Goal: Information Seeking & Learning: Check status

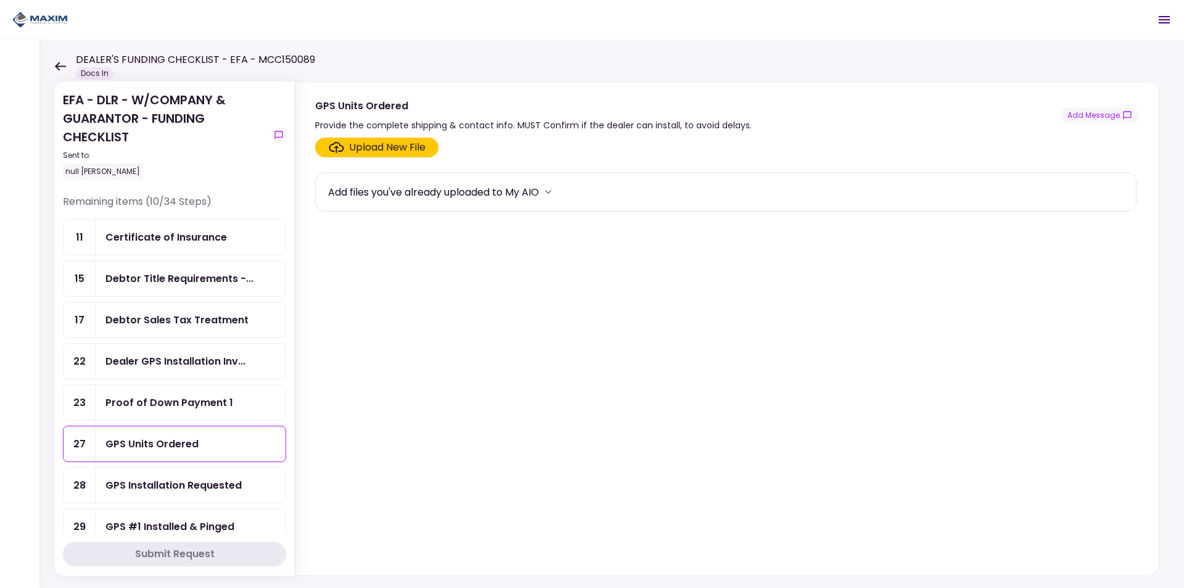
click at [178, 237] on div "Certificate of Insurance" at bounding box center [165, 236] width 121 height 15
click at [216, 280] on div "Debtor Title Requirements -..." at bounding box center [179, 278] width 148 height 15
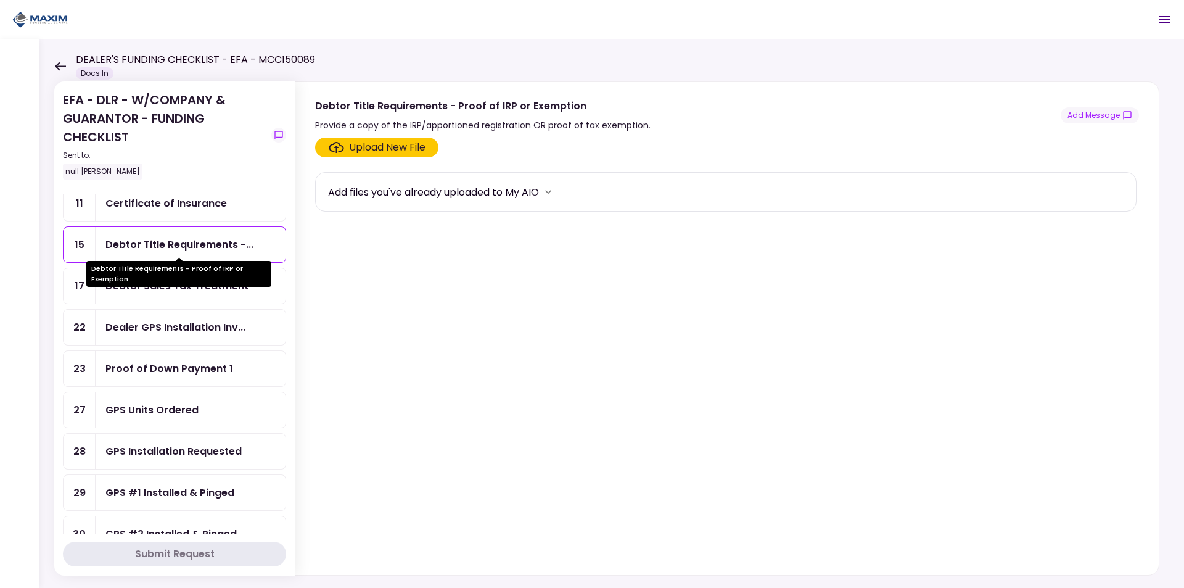
scroll to position [62, 0]
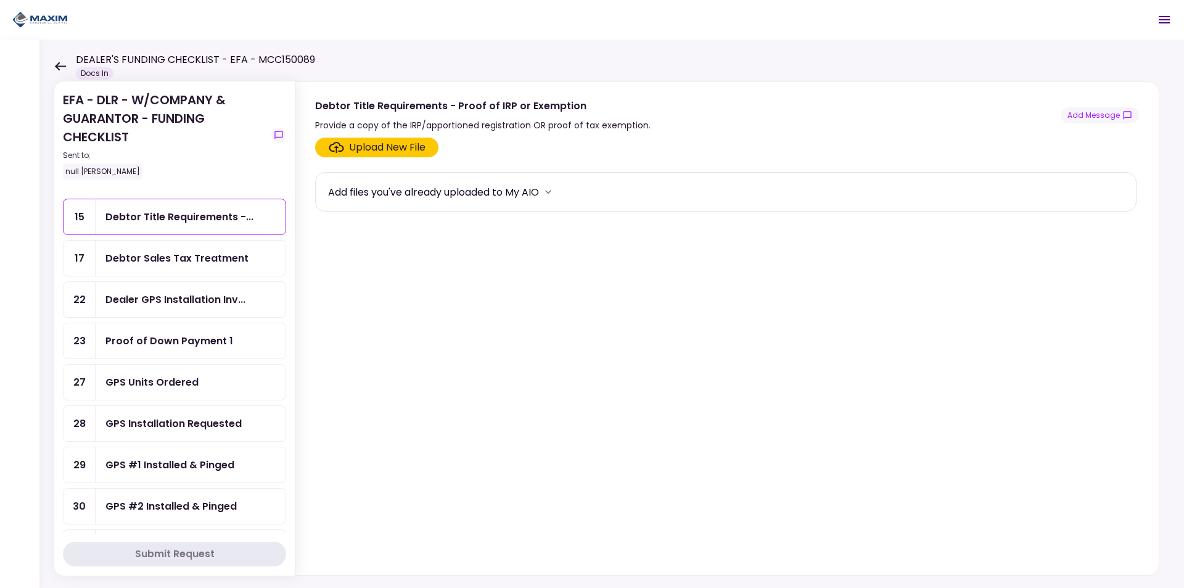
click at [216, 261] on div "Debtor Sales Tax Treatment" at bounding box center [176, 257] width 143 height 15
click at [194, 210] on div "Debtor Title Requirements -..." at bounding box center [179, 216] width 148 height 15
click at [207, 262] on div "Debtor Sales Tax Treatment" at bounding box center [176, 257] width 143 height 15
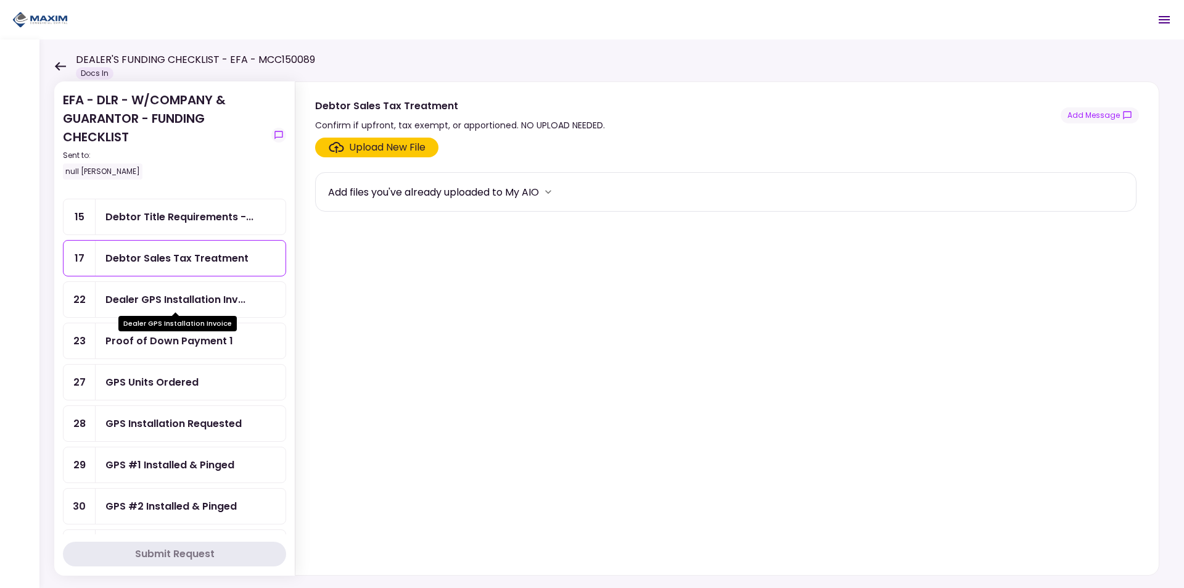
click at [194, 299] on div "Dealer GPS Installation Inv..." at bounding box center [175, 299] width 140 height 15
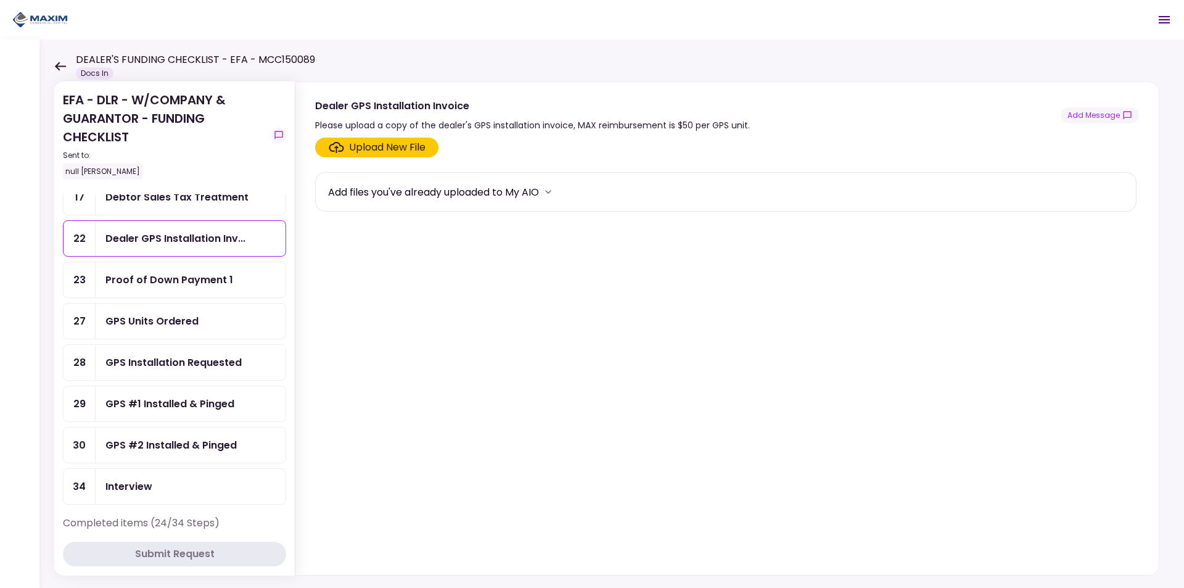
scroll to position [123, 0]
click at [216, 277] on div "Proof of Down Payment 1" at bounding box center [169, 278] width 128 height 15
click at [209, 317] on div "GPS Units Ordered" at bounding box center [190, 320] width 170 height 15
click at [194, 366] on div "GPS Installation Requested" at bounding box center [173, 361] width 136 height 15
click at [194, 409] on div "GPS #1 Installed & Pinged" at bounding box center [169, 402] width 129 height 15
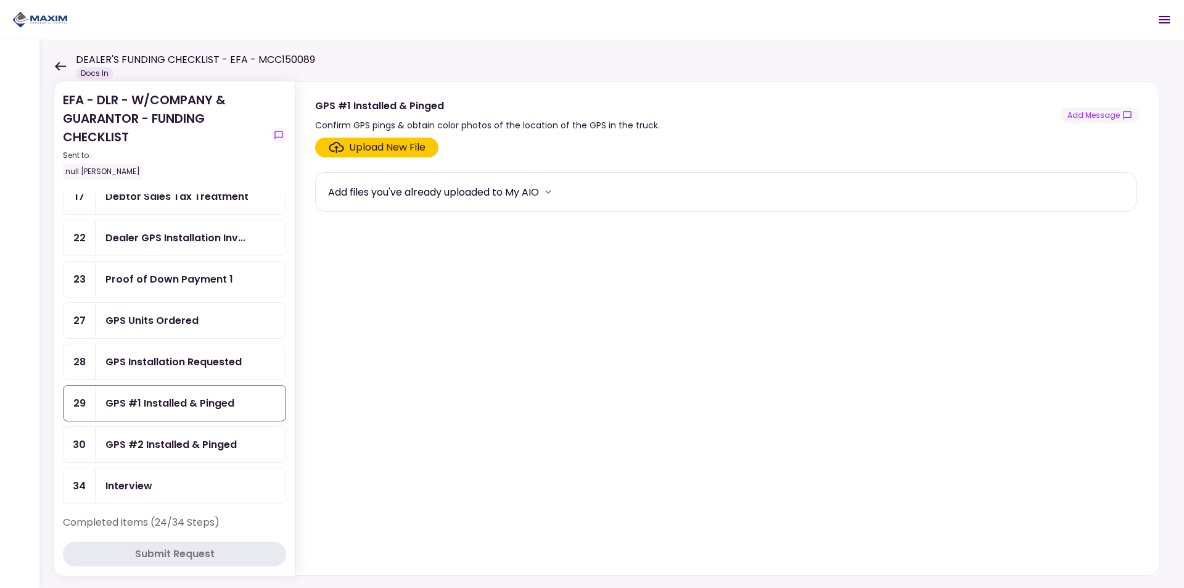
click at [187, 438] on div "GPS #2 Installed & Pinged" at bounding box center [170, 444] width 131 height 15
